Goal: Check status: Check status

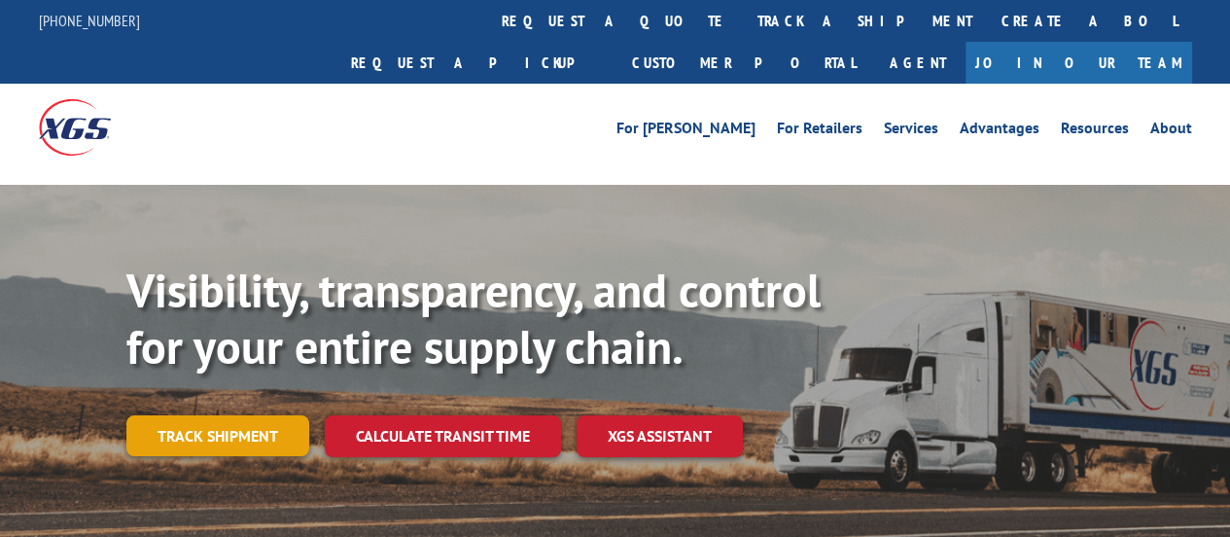
click at [263, 415] on link "Track shipment" at bounding box center [217, 435] width 183 height 41
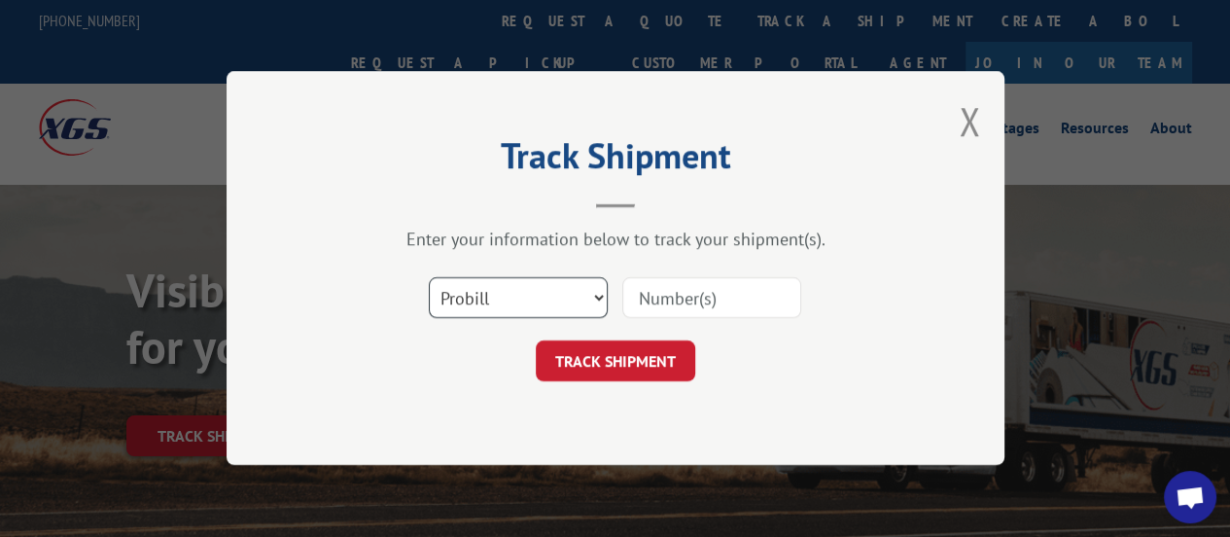
click at [600, 300] on select "Select category... Probill BOL PO" at bounding box center [518, 298] width 179 height 41
select select "po"
click at [429, 279] on select "Select category... Probill BOL PO" at bounding box center [518, 298] width 179 height 41
click at [737, 299] on input at bounding box center [711, 298] width 179 height 41
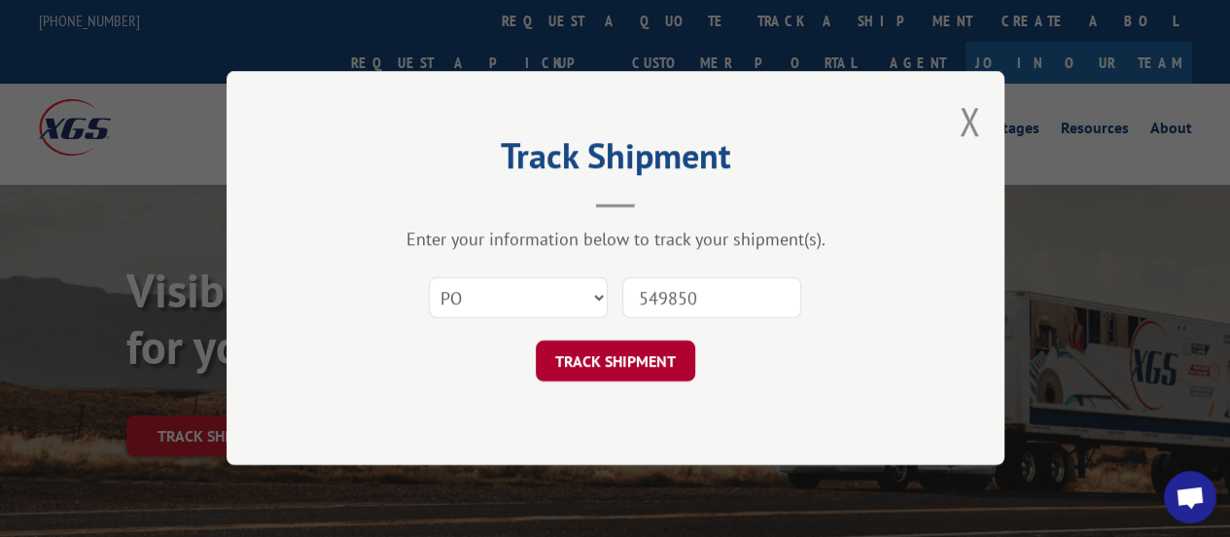
type input "549850"
click at [632, 349] on button "TRACK SHIPMENT" at bounding box center [616, 361] width 160 height 41
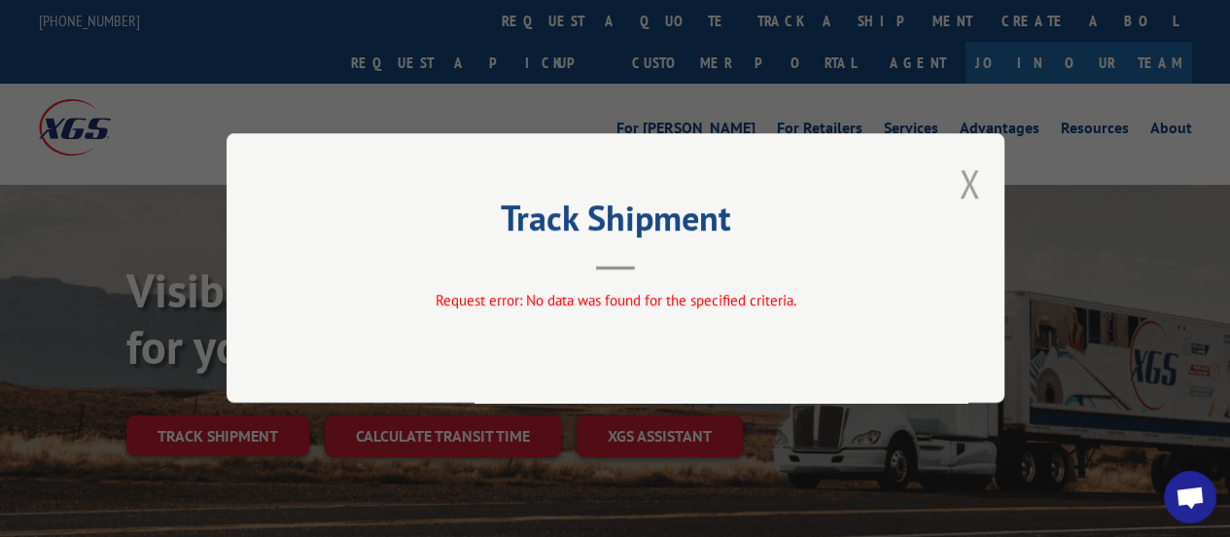
click at [966, 181] on button "Close modal" at bounding box center [969, 184] width 21 height 52
